Goal: Task Accomplishment & Management: Complete application form

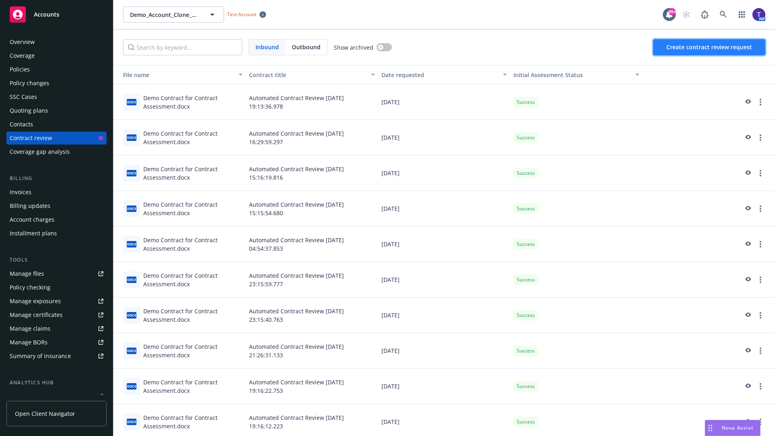
click at [710, 47] on span "Create contract review request" at bounding box center [709, 47] width 86 height 8
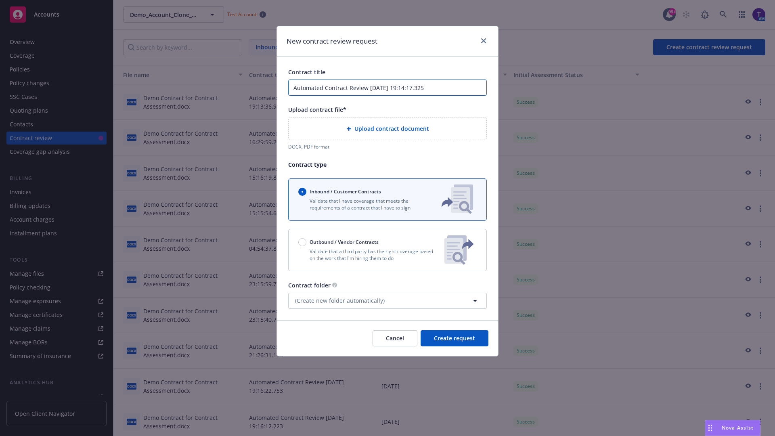
type input "Automated Contract Review [DATE] 19:14:17.325"
click at [387, 250] on p "Validate that a third party has the right coverage based on the work that I'm h…" at bounding box center [368, 255] width 140 height 14
radio input "false"
radio input "true"
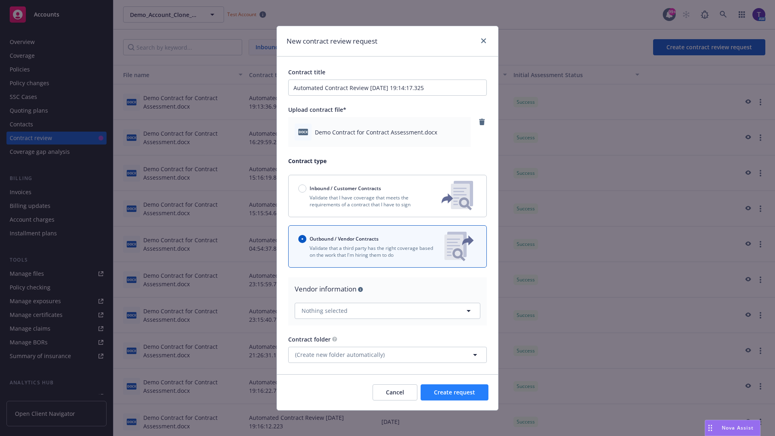
click at [454, 392] on span "Create request" at bounding box center [454, 392] width 41 height 8
